Goal: Information Seeking & Learning: Learn about a topic

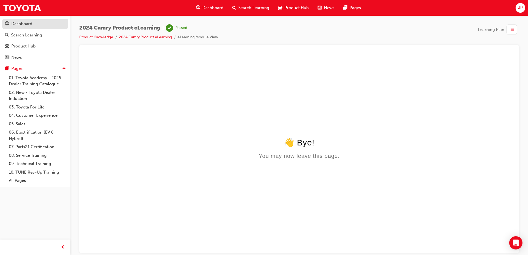
click at [34, 23] on div "Dashboard" at bounding box center [35, 23] width 61 height 7
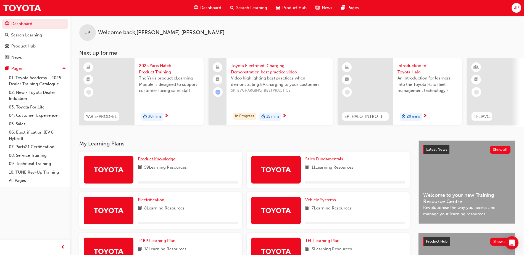
click at [159, 161] on span "Product Knowledge" at bounding box center [157, 159] width 38 height 5
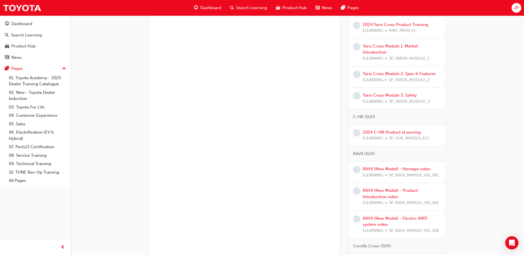
scroll to position [304, 0]
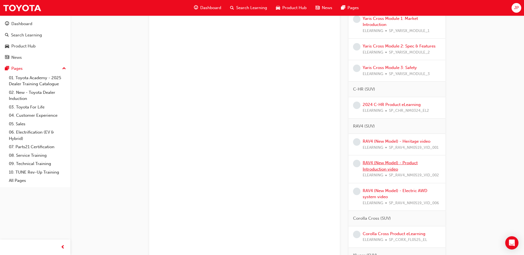
click at [372, 167] on link "RAV4 (New Model) - Product Introduction video" at bounding box center [390, 166] width 55 height 11
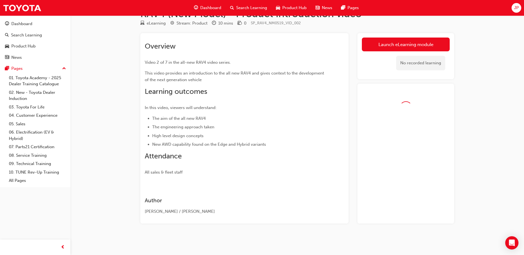
scroll to position [32, 0]
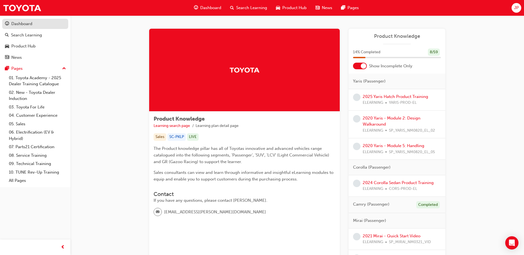
click at [40, 20] on link "Dashboard" at bounding box center [35, 24] width 66 height 10
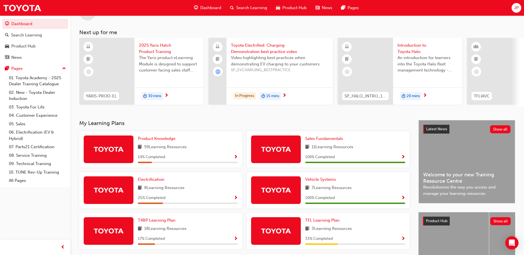
scroll to position [15, 0]
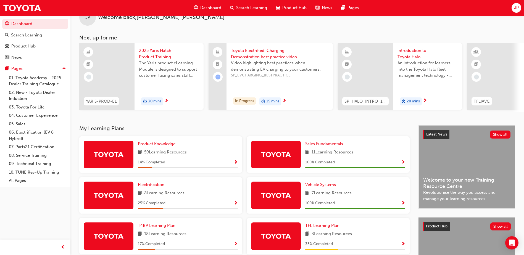
click at [240, 53] on span "Toyota Electrified: Charging Demonstration best practice video" at bounding box center [280, 54] width 98 height 12
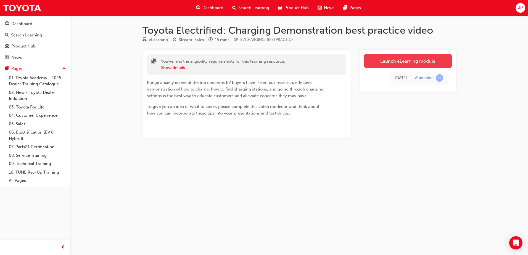
click at [394, 59] on link "Launch eLearning module" at bounding box center [408, 61] width 88 height 14
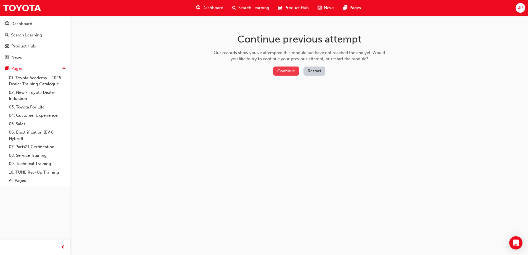
click at [285, 73] on button "Continue" at bounding box center [286, 71] width 26 height 9
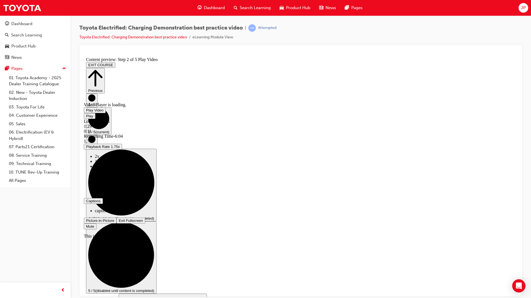
click at [190, 134] on div "Loaded : 6.36% 1:29 0:11" at bounding box center [301, 126] width 434 height 15
click at [502, 134] on div "Loaded : 23.42% 6:55 1:30" at bounding box center [301, 126] width 434 height 15
click at [517, 134] on div "Loaded : 96.00% 7:29 7:29" at bounding box center [301, 126] width 434 height 15
drag, startPoint x: 531, startPoint y: 342, endPoint x: 563, endPoint y: 342, distance: 32.1
click at [517, 229] on div "Pause Loaded : 96.00% 7:29 7:29 Remaining Time - 0:04 1.75x Playback Rate 1.75x…" at bounding box center [301, 171] width 434 height 116
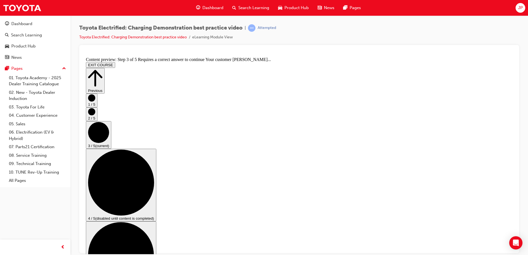
scroll to position [28, 0]
checkbox input "true"
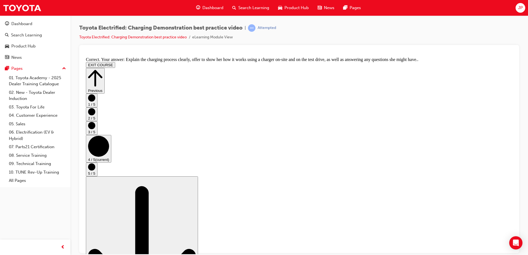
scroll to position [0, 0]
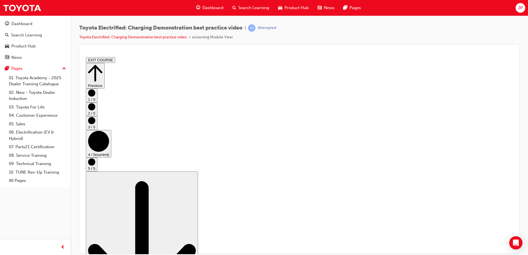
click at [505, 246] on div "Scroll page down (disabled because this is the bottom of the page) Go to next s…" at bounding box center [299, 246] width 427 height 150
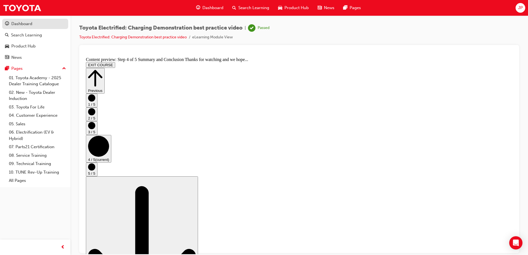
click at [23, 22] on div "Dashboard" at bounding box center [21, 24] width 21 height 6
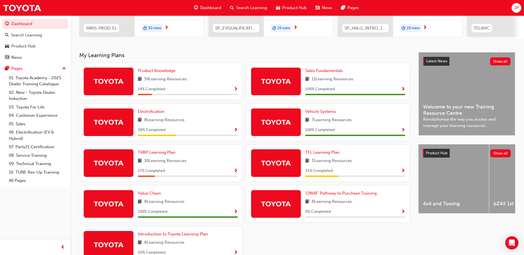
scroll to position [111, 0]
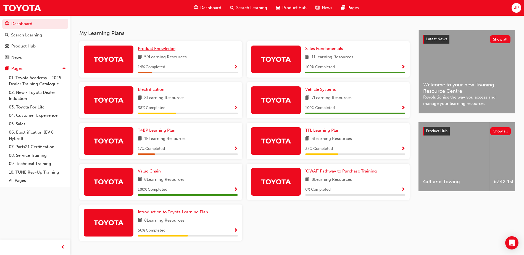
click at [148, 51] on span "Product Knowledge" at bounding box center [157, 48] width 38 height 5
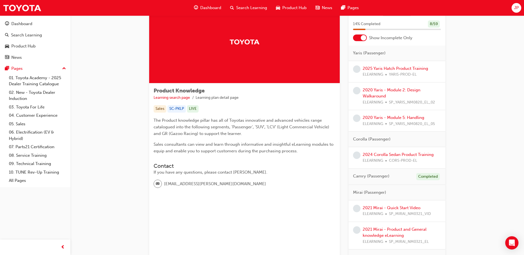
scroll to position [55, 0]
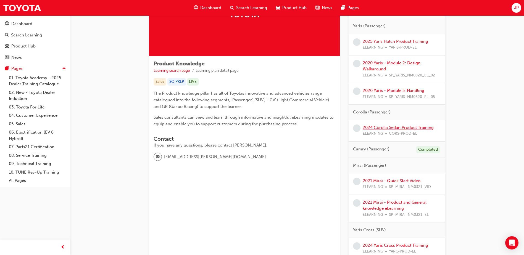
click at [384, 127] on link "2024 Corolla Sedan Product Training" at bounding box center [398, 127] width 71 height 5
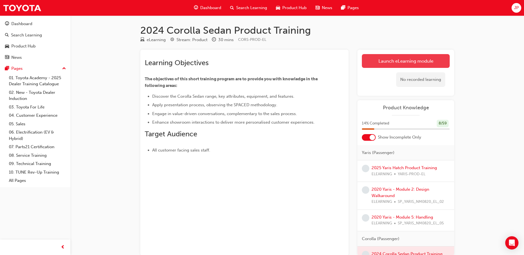
click at [412, 65] on link "Launch eLearning module" at bounding box center [406, 61] width 88 height 14
